Goal: Information Seeking & Learning: Check status

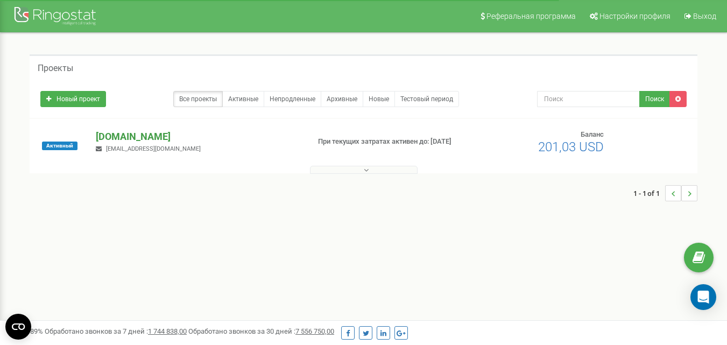
click at [110, 132] on p "[DOMAIN_NAME]" at bounding box center [198, 137] width 204 height 14
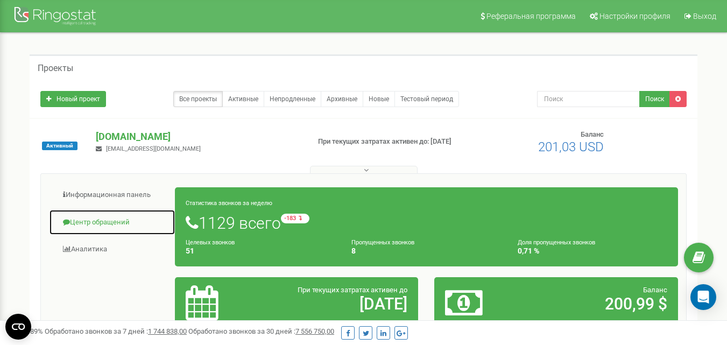
click at [109, 222] on link "Центр обращений" at bounding box center [112, 222] width 126 height 26
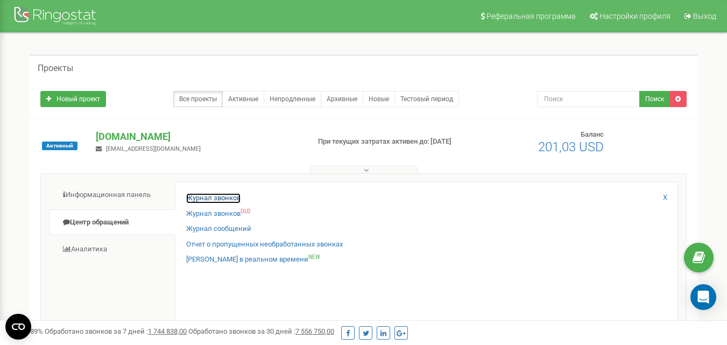
click at [215, 195] on link "Журнал звонков" at bounding box center [213, 198] width 54 height 10
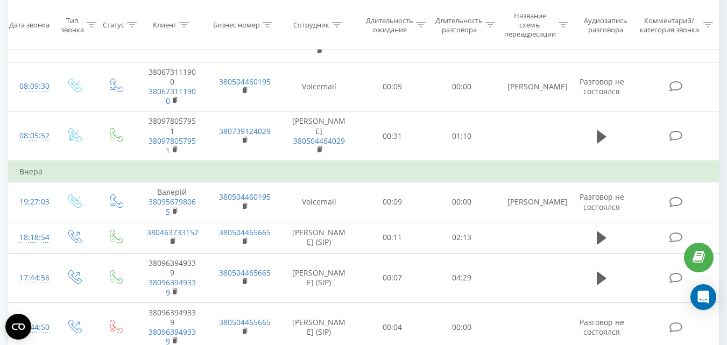
scroll to position [645, 0]
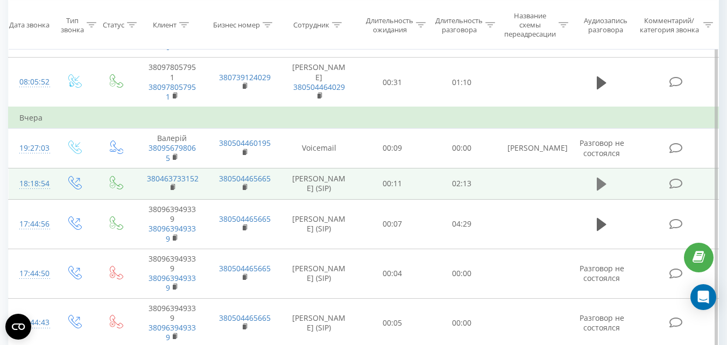
click at [598, 177] on icon at bounding box center [601, 183] width 10 height 13
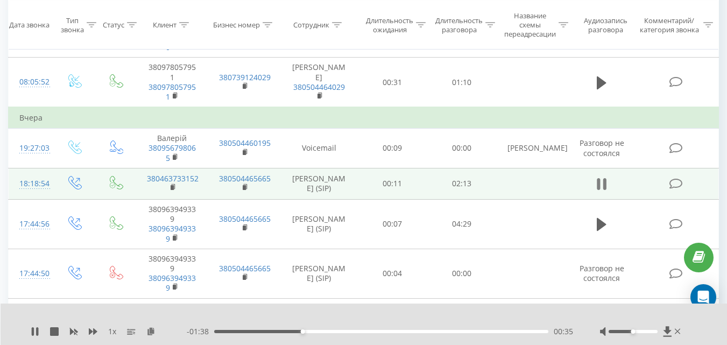
click at [602, 176] on icon at bounding box center [601, 183] width 10 height 15
click at [679, 333] on icon at bounding box center [677, 331] width 6 height 5
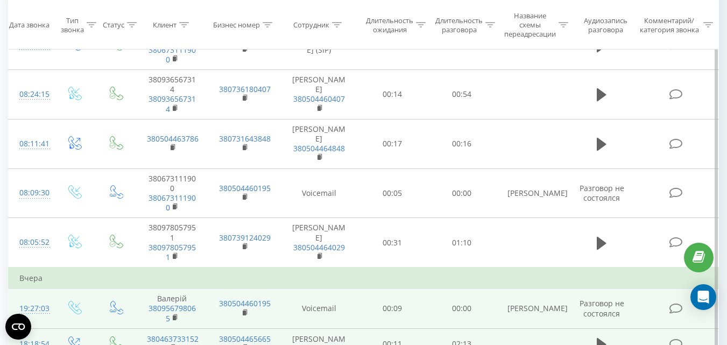
scroll to position [484, 0]
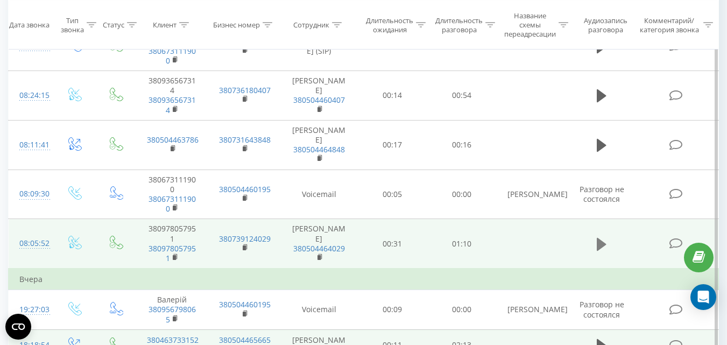
click at [606, 237] on icon at bounding box center [601, 244] width 10 height 15
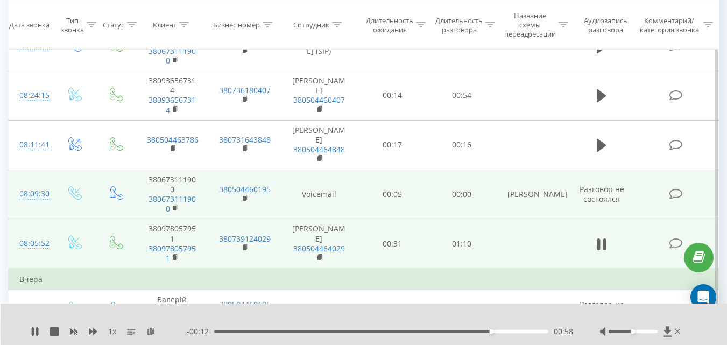
scroll to position [430, 0]
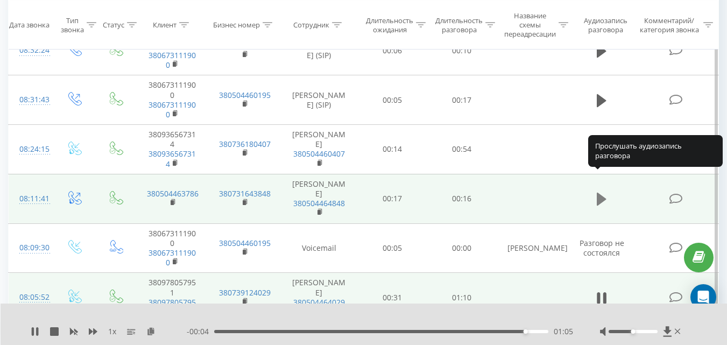
click at [597, 193] on icon at bounding box center [601, 199] width 10 height 13
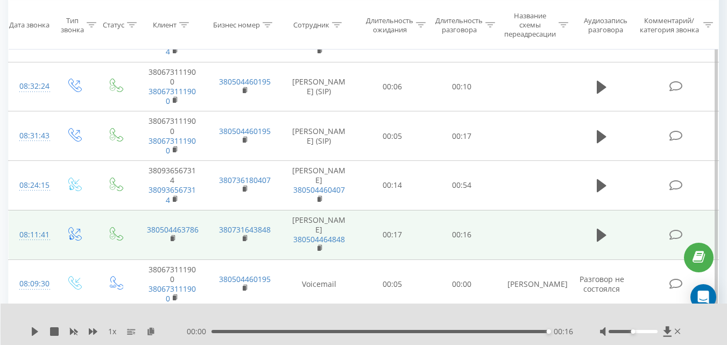
scroll to position [376, 0]
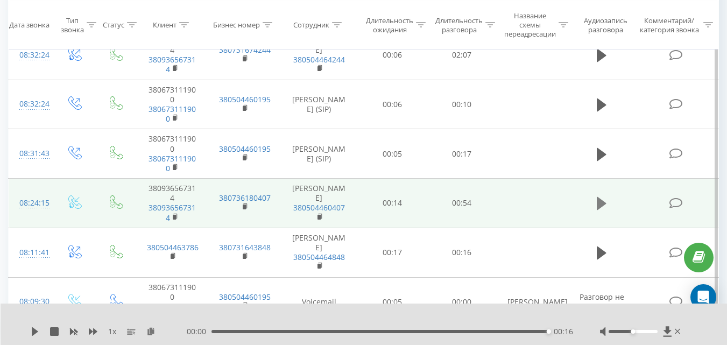
click at [602, 197] on icon at bounding box center [601, 203] width 10 height 13
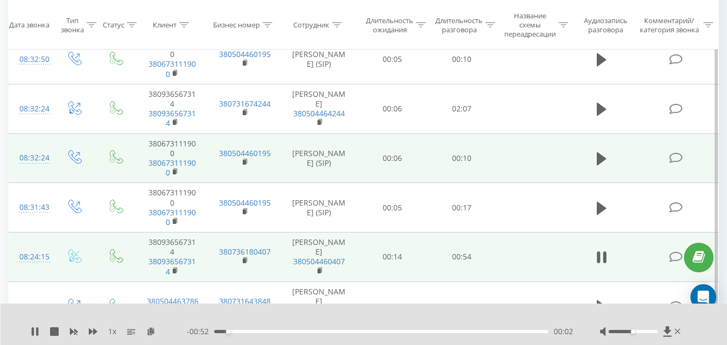
scroll to position [269, 0]
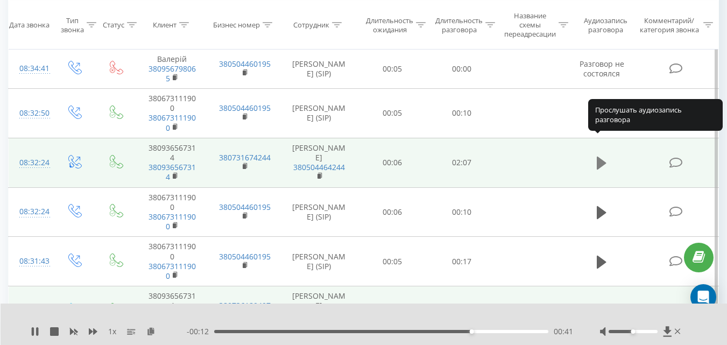
click at [595, 155] on button at bounding box center [601, 163] width 16 height 16
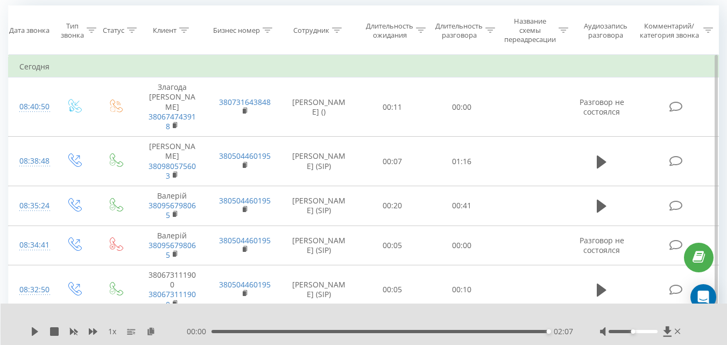
scroll to position [54, 0]
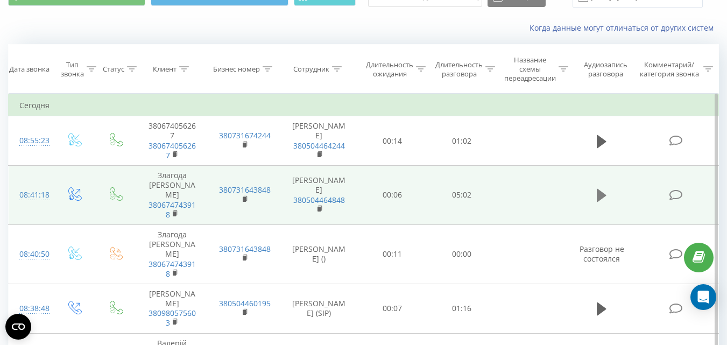
click at [599, 189] on icon at bounding box center [601, 195] width 10 height 13
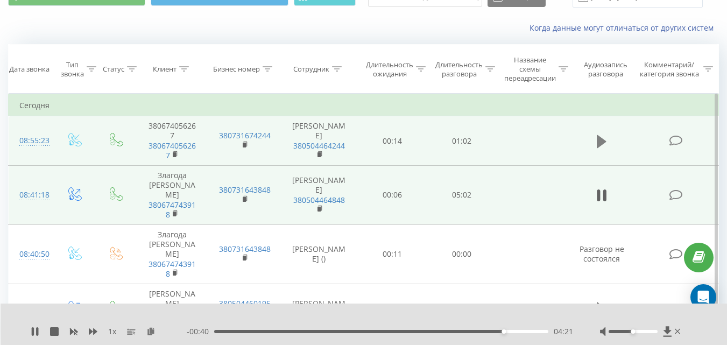
click at [600, 138] on icon at bounding box center [601, 140] width 10 height 13
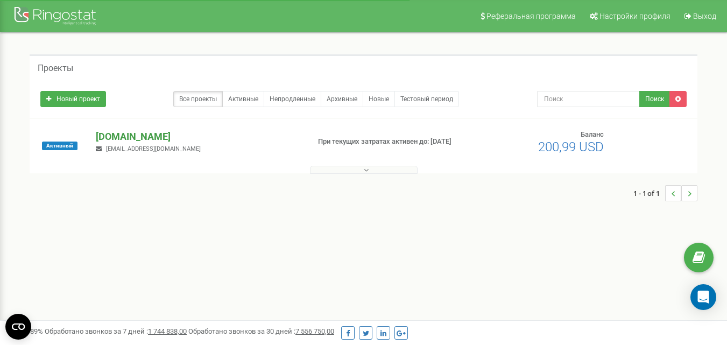
click at [124, 136] on p "[DOMAIN_NAME]" at bounding box center [198, 137] width 204 height 14
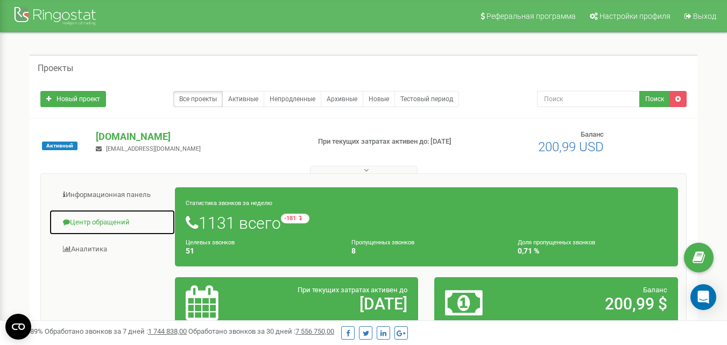
click at [126, 225] on link "Центр обращений" at bounding box center [112, 222] width 126 height 26
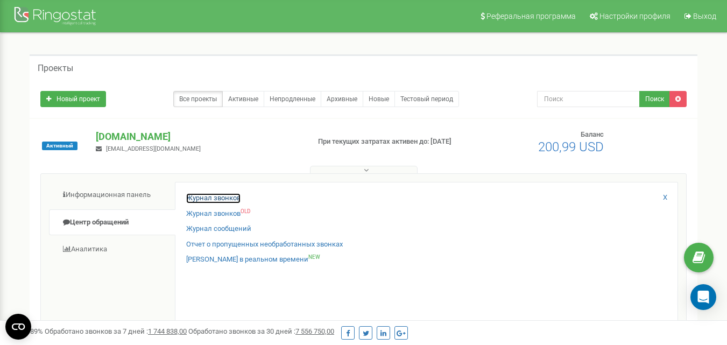
click at [211, 195] on link "Журнал звонков" at bounding box center [213, 198] width 54 height 10
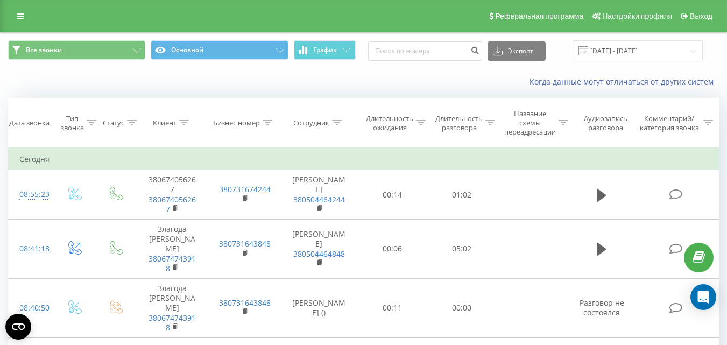
scroll to position [54, 0]
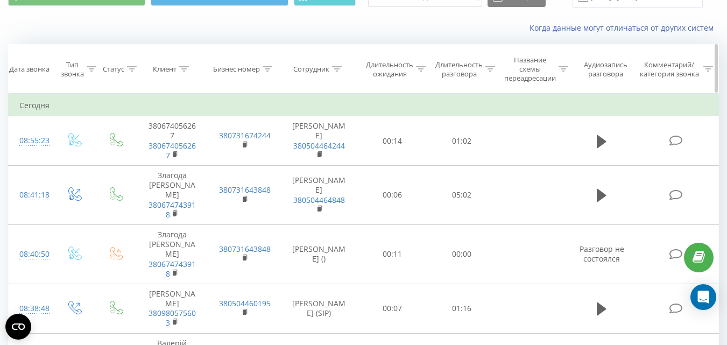
click at [335, 72] on div at bounding box center [337, 69] width 10 height 9
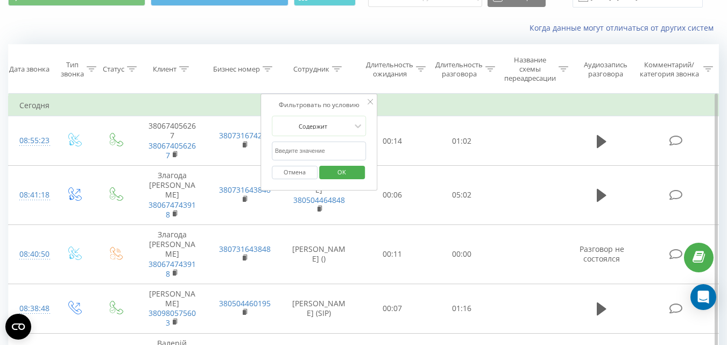
click at [328, 151] on input "text" at bounding box center [319, 150] width 95 height 19
type input "безсмертна"
click at [360, 177] on button "OK" at bounding box center [342, 172] width 46 height 13
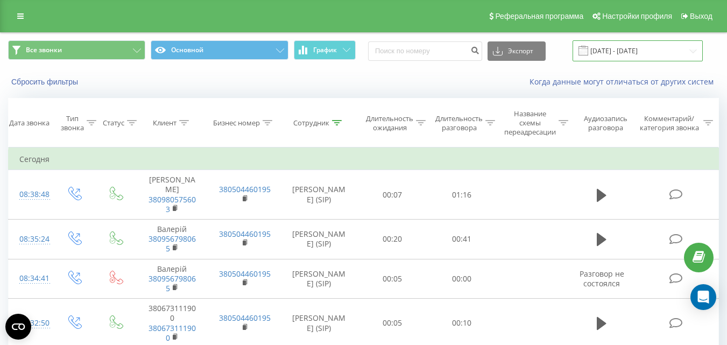
click at [639, 52] on input "[DATE] - [DATE]" at bounding box center [637, 50] width 130 height 21
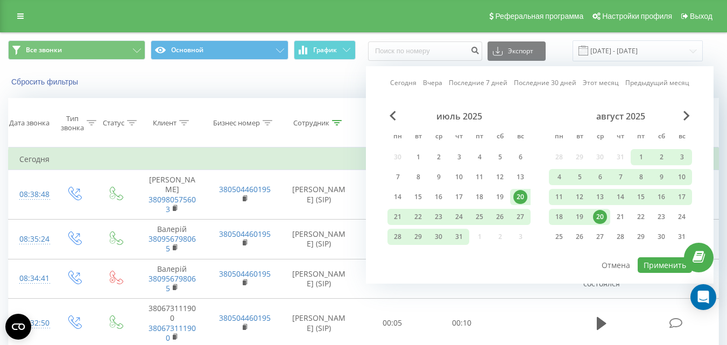
click at [600, 211] on div "20" at bounding box center [600, 217] width 14 height 14
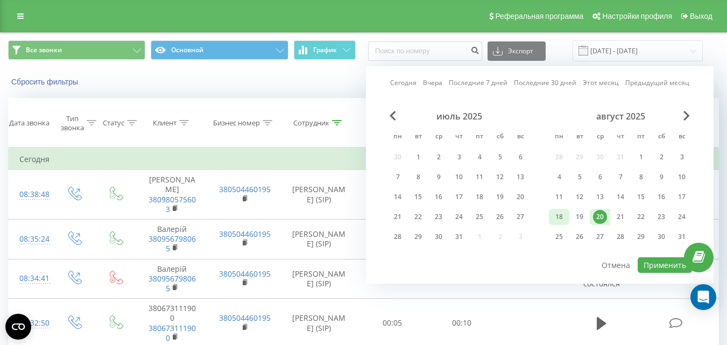
click at [553, 214] on div "18" at bounding box center [559, 217] width 14 height 14
click at [662, 255] on div "июль 2025 пн вт ср чт пт сб вс 30 1 2 3 4 5 6 7 8 9 10 11 12 13 14 15 16 17 18 …" at bounding box center [539, 183] width 304 height 145
click at [660, 265] on button "Применить" at bounding box center [664, 265] width 54 height 16
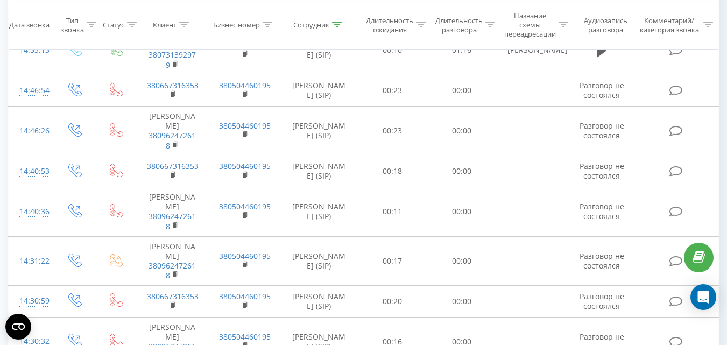
scroll to position [1082, 0]
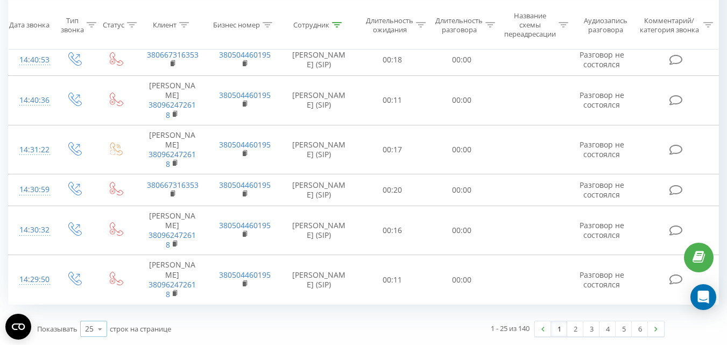
click at [98, 324] on icon at bounding box center [100, 328] width 16 height 21
click at [98, 311] on span "100" at bounding box center [91, 313] width 13 height 10
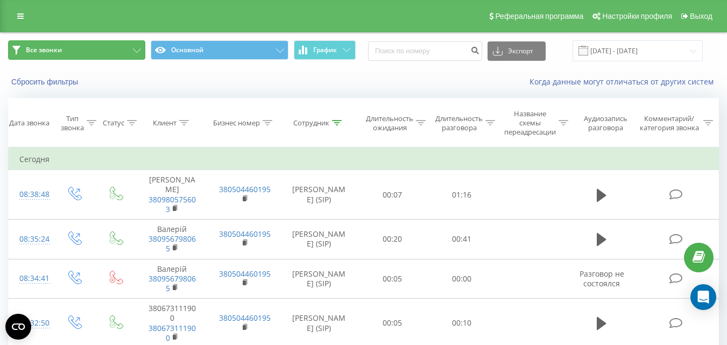
click at [100, 51] on button "Все звонки" at bounding box center [76, 49] width 137 height 19
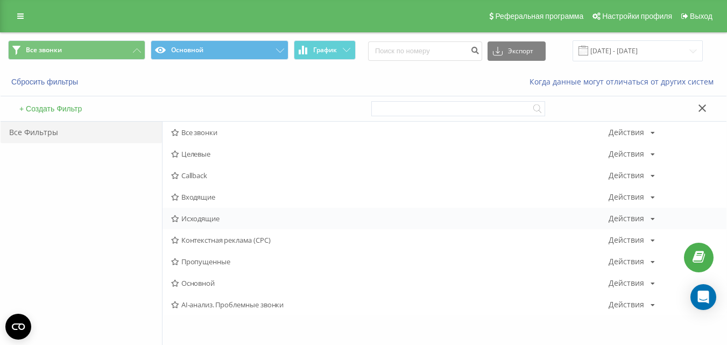
click at [202, 218] on span "Исходящие" at bounding box center [389, 219] width 437 height 8
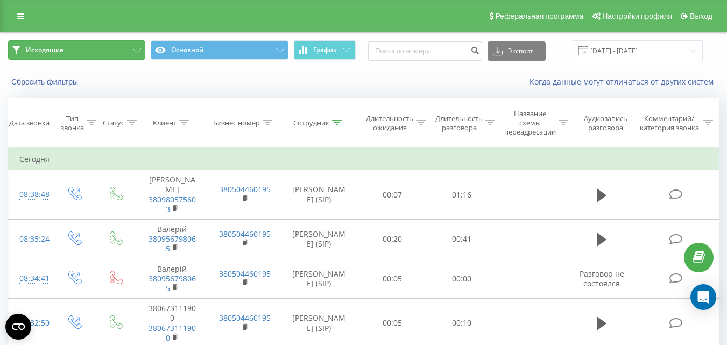
click at [93, 48] on button "Исходящие" at bounding box center [76, 49] width 137 height 19
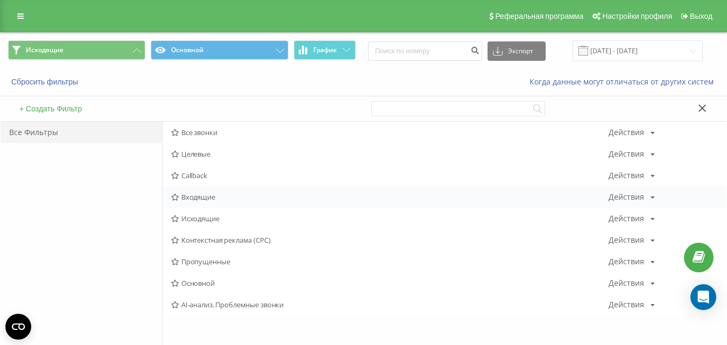
click at [198, 196] on span "Входящие" at bounding box center [389, 197] width 437 height 8
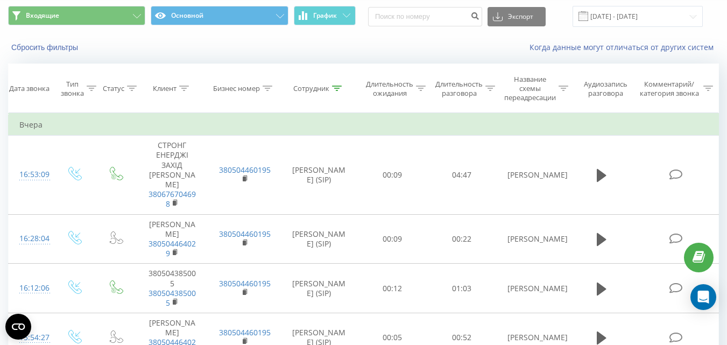
scroll to position [12, 0]
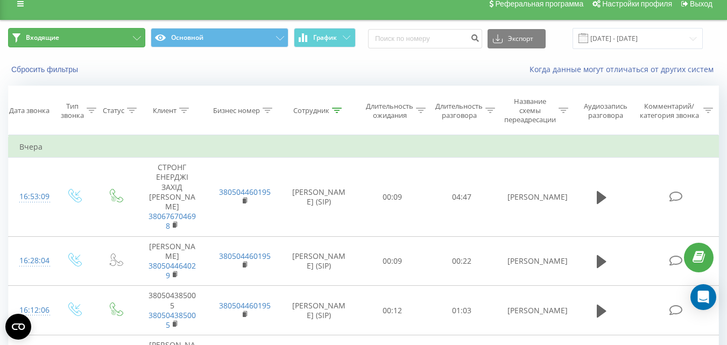
click at [139, 38] on icon at bounding box center [137, 38] width 8 height 4
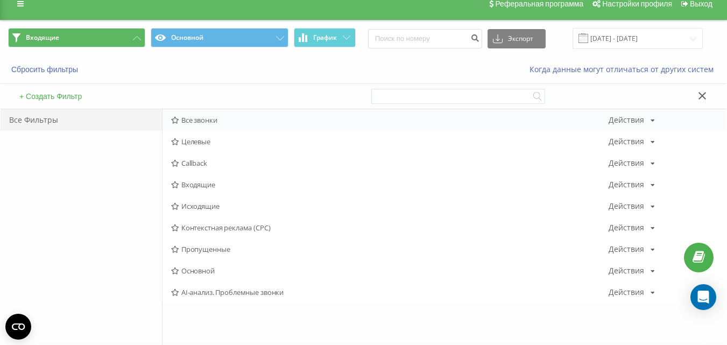
click at [193, 118] on span "Все звонки" at bounding box center [389, 120] width 437 height 8
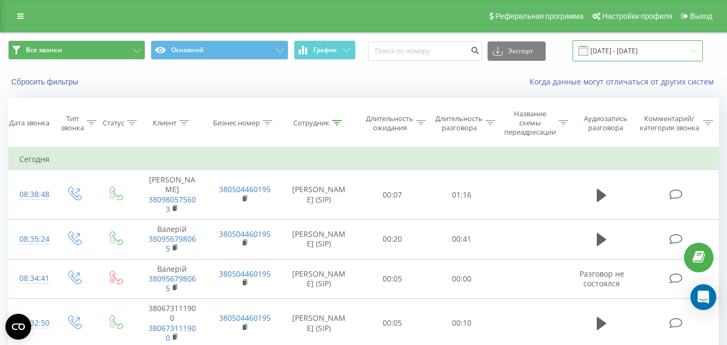
click at [638, 56] on input "18.08.2025 - 20.08.2025" at bounding box center [637, 50] width 130 height 21
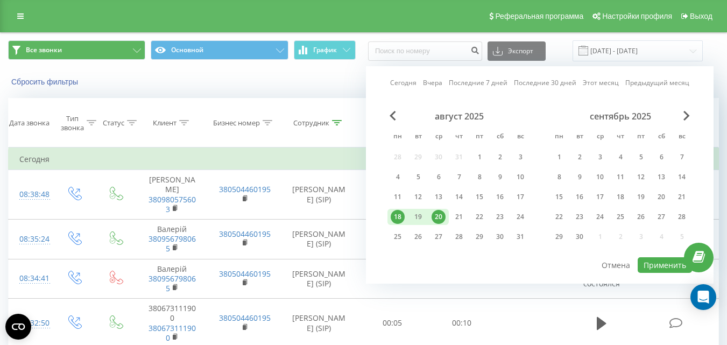
click at [440, 215] on div "20" at bounding box center [438, 217] width 14 height 14
click at [660, 266] on button "Применить" at bounding box center [664, 265] width 54 height 16
type input "20.08.2025 - 20.08.2025"
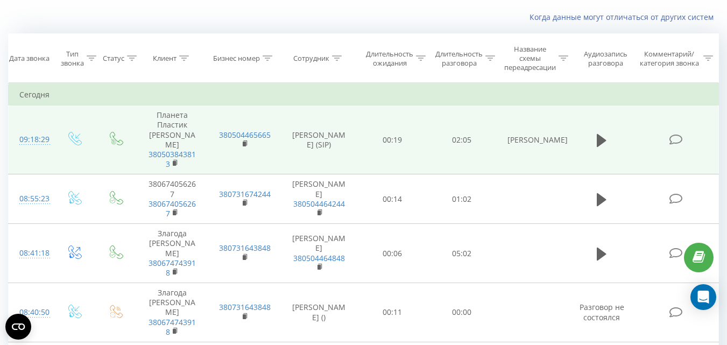
scroll to position [54, 0]
